Goal: Task Accomplishment & Management: Manage account settings

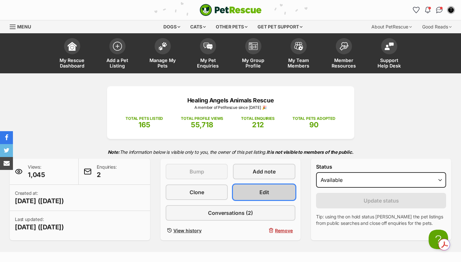
click at [271, 195] on link "Edit" at bounding box center [264, 193] width 62 height 16
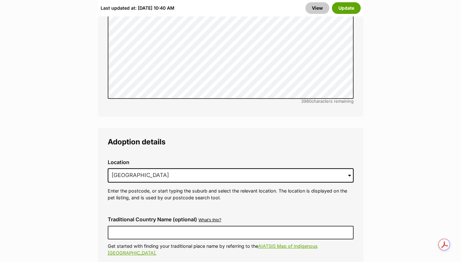
scroll to position [1607, 0]
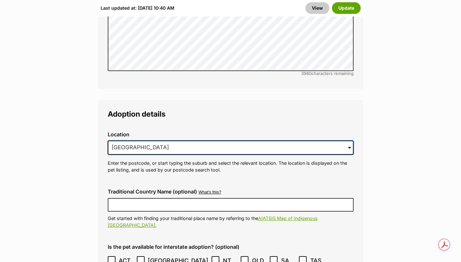
drag, startPoint x: 202, startPoint y: 120, endPoint x: 42, endPoint y: 117, distance: 159.8
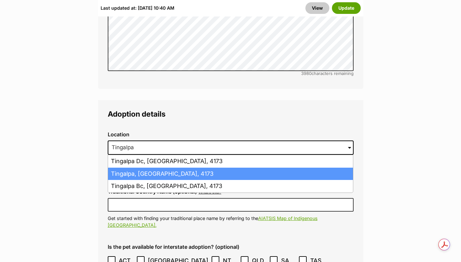
click at [126, 168] on li "Tingalpa, Queensland, 4173" at bounding box center [230, 174] width 245 height 13
type input "Tingalpa, Queensland, 4173"
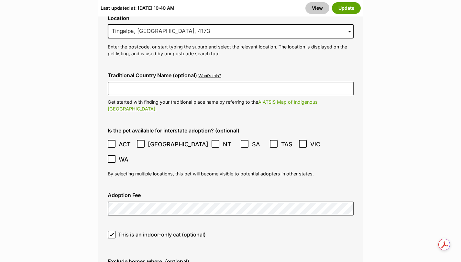
scroll to position [1725, 0]
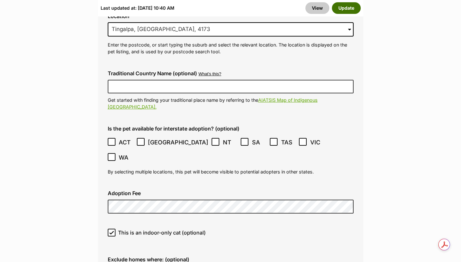
click at [345, 11] on button "Update" at bounding box center [346, 8] width 29 height 12
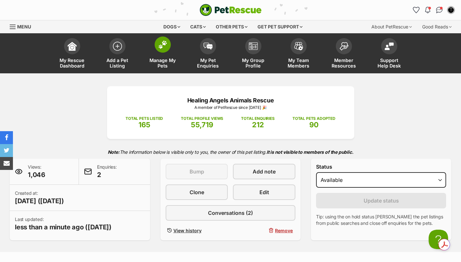
click at [160, 44] on img at bounding box center [162, 44] width 9 height 8
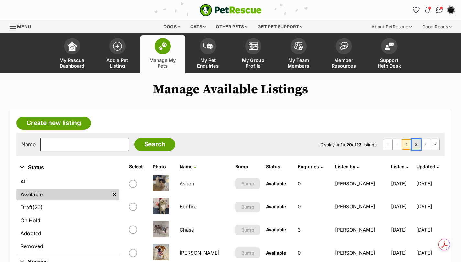
click at [417, 142] on link "2" at bounding box center [415, 144] width 9 height 10
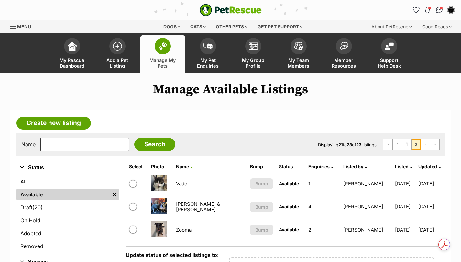
click at [205, 206] on link "[PERSON_NAME] & [PERSON_NAME]" at bounding box center [198, 207] width 44 height 12
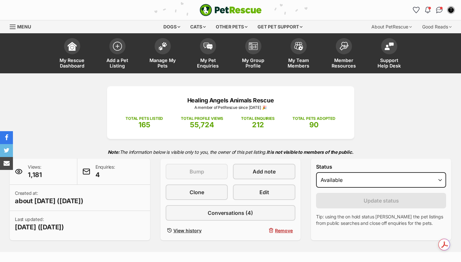
select select "on_hold"
click at [316, 172] on select "Draft - not available as listing has enquires Available On hold Adopted" at bounding box center [381, 180] width 130 height 16
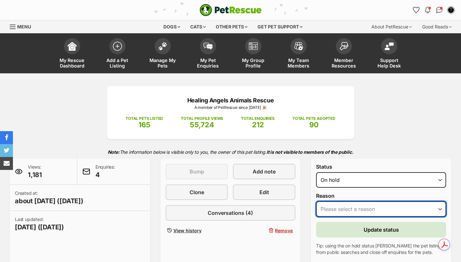
click at [336, 206] on select "Please select a reason Medical reasons Reviewing applications Adoption pending …" at bounding box center [381, 210] width 130 height 16
select select "reviewing_applications"
click at [316, 202] on select "Please select a reason Medical reasons Reviewing applications Adoption pending …" at bounding box center [381, 210] width 130 height 16
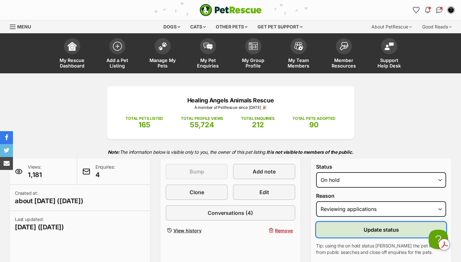
click at [356, 229] on button "Update status" at bounding box center [381, 230] width 130 height 16
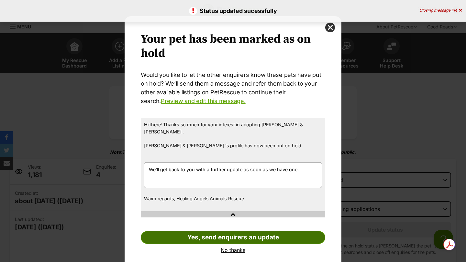
click at [202, 231] on link "Yes, send enquirers an update" at bounding box center [233, 237] width 184 height 13
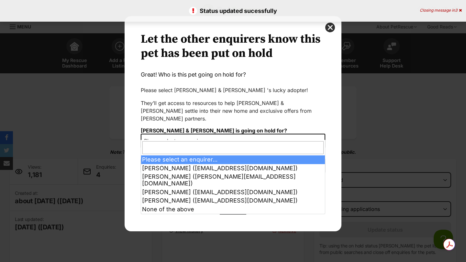
click at [165, 137] on span "Please select an enquirer..." at bounding box center [178, 141] width 74 height 9
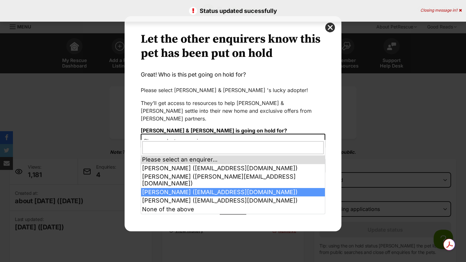
select select "2014666"
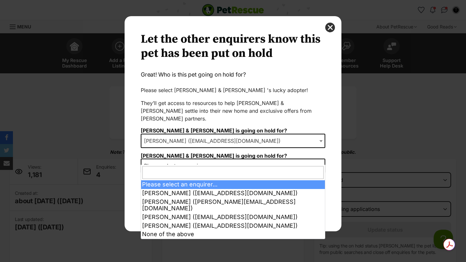
click at [191, 161] on span "Please select an enquirer..." at bounding box center [178, 165] width 74 height 9
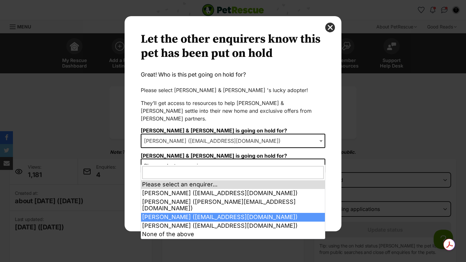
select select "2014666"
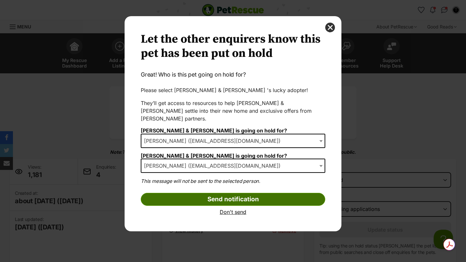
click at [200, 194] on input "Send notification" at bounding box center [233, 199] width 184 height 13
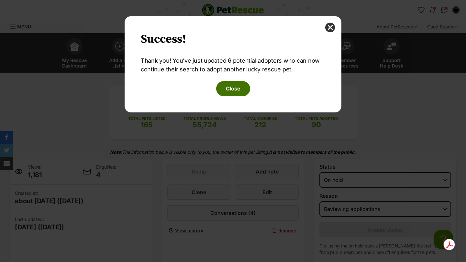
click at [229, 93] on button "Close" at bounding box center [233, 88] width 34 height 15
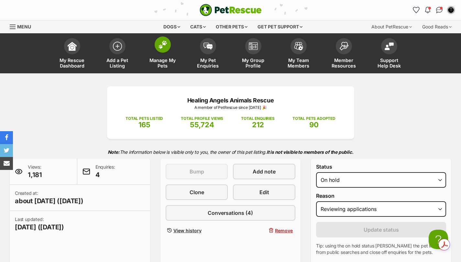
click at [160, 46] on img at bounding box center [162, 44] width 9 height 8
